Goal: Check status: Check status

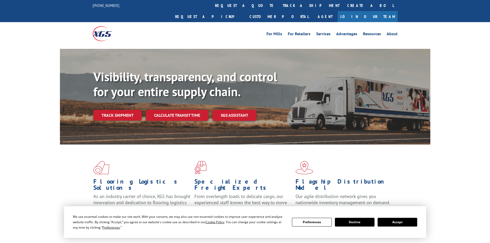
click at [112, 112] on div "Visibility, transparency, and control for your entire supply chain. Track shipm…" at bounding box center [261, 105] width 337 height 72
click at [112, 110] on link "Track shipment" at bounding box center [117, 115] width 48 height 11
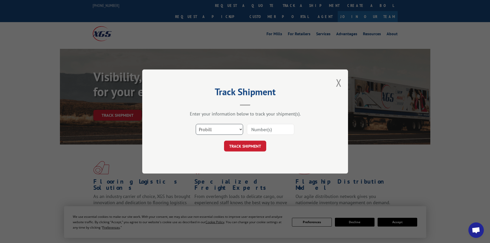
click at [229, 131] on select "Select category... Probill BOL PO" at bounding box center [219, 129] width 47 height 11
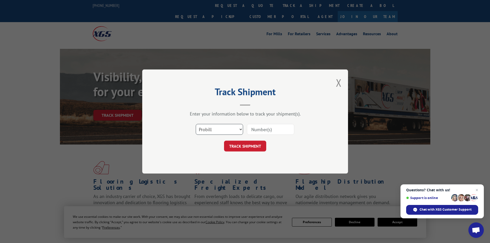
select select "bol"
click at [196, 124] on select "Select category... Probill BOL PO" at bounding box center [219, 129] width 47 height 11
click at [253, 129] on input at bounding box center [270, 129] width 47 height 11
paste input "7045835"
type input "7045835"
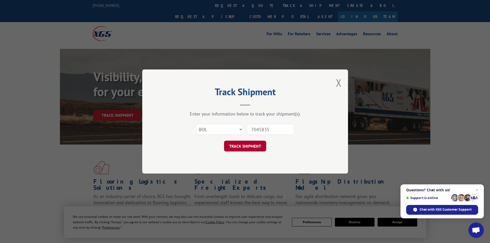
click at [240, 143] on button "TRACK SHIPMENT" at bounding box center [245, 146] width 42 height 11
